Goal: Information Seeking & Learning: Learn about a topic

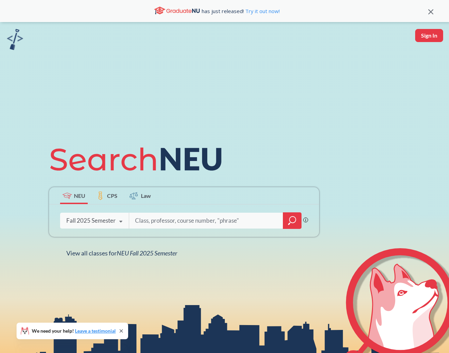
click at [206, 224] on input "search" at bounding box center [206, 221] width 144 height 14
type input "db"
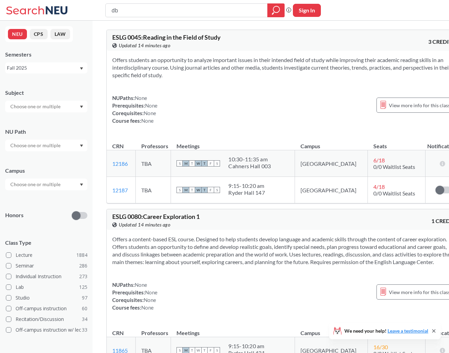
click at [390, 68] on section "Offers students an opportunity to analyze important issues in their intended fi…" at bounding box center [283, 67] width 343 height 23
click at [381, 113] on div "View more info for this class" at bounding box center [414, 105] width 77 height 22
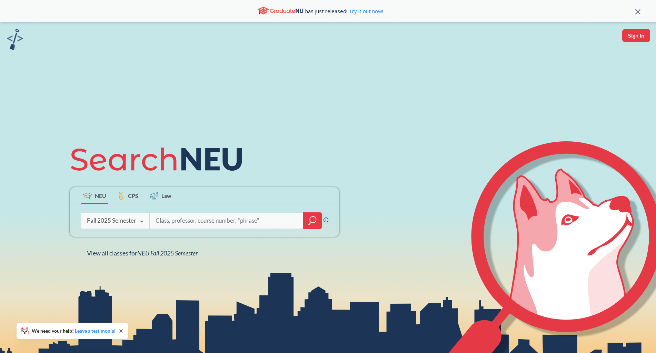
click at [283, 217] on input "search" at bounding box center [227, 221] width 144 height 14
click at [120, 332] on icon at bounding box center [121, 332] width 6 height 6
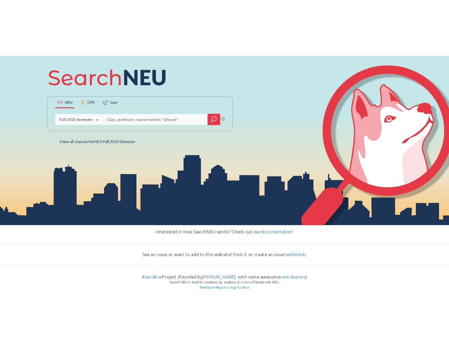
scroll to position [128, 0]
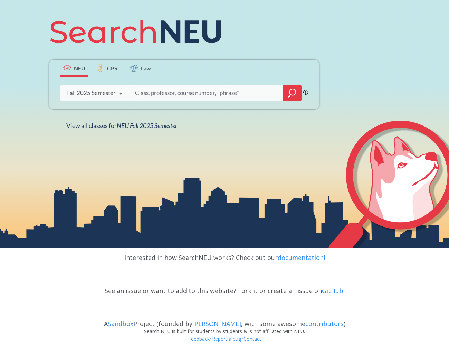
click at [391, 197] on icon at bounding box center [403, 181] width 70 height 89
click at [218, 94] on input "search" at bounding box center [206, 93] width 144 height 14
type input "OOD"
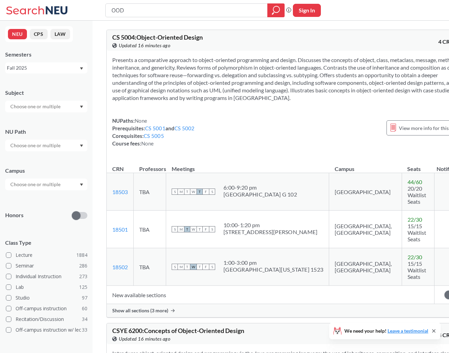
click at [338, 102] on section "Presents a comparative approach to object-oriented programming and design. Disc…" at bounding box center [288, 79] width 353 height 46
click at [35, 6] on icon at bounding box center [38, 10] width 64 height 14
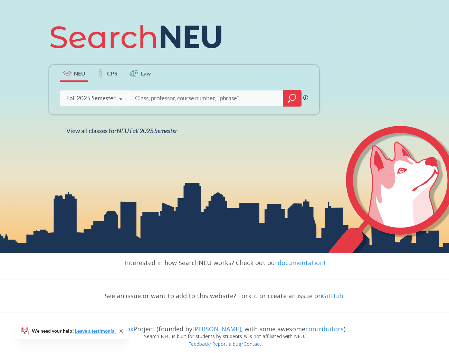
scroll to position [127, 0]
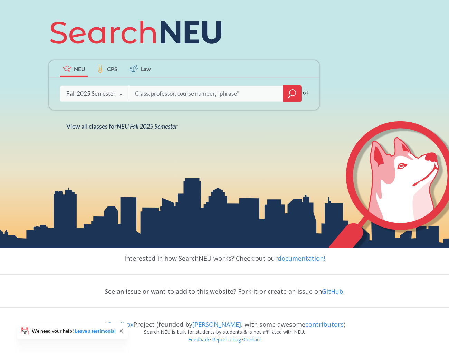
click at [377, 106] on div "NEU CPS Law Phrase search guarantees the exact search appears in the results. E…" at bounding box center [224, 71] width 449 height 353
